Goal: Transaction & Acquisition: Purchase product/service

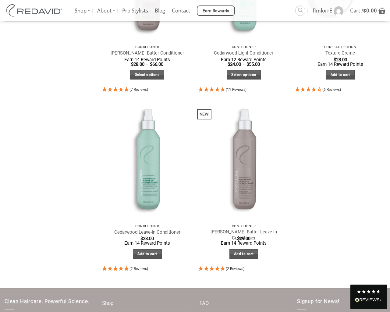
scroll to position [353, 0]
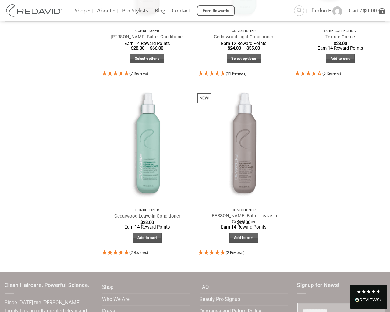
select select "**********"
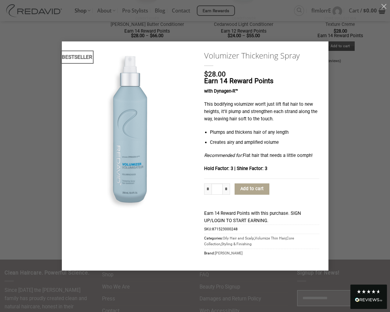
type input "*"
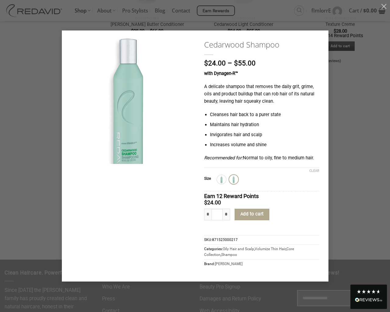
type input "*"
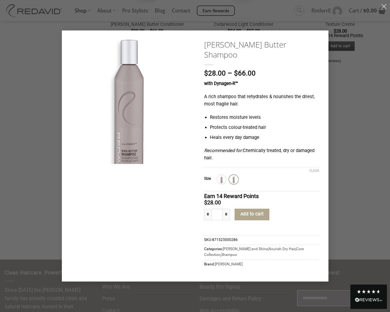
type input "*"
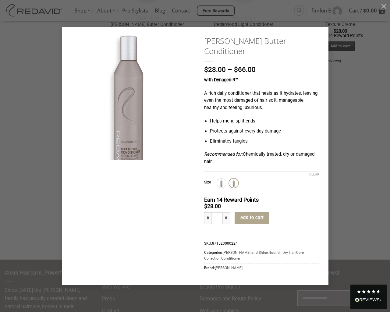
type input "*"
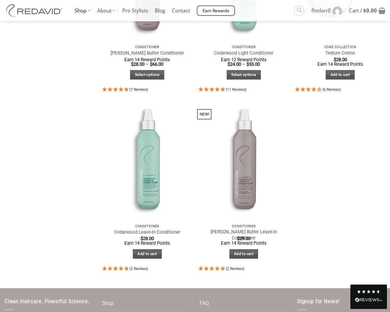
scroll to position [353, 0]
